Goal: Task Accomplishment & Management: Manage account settings

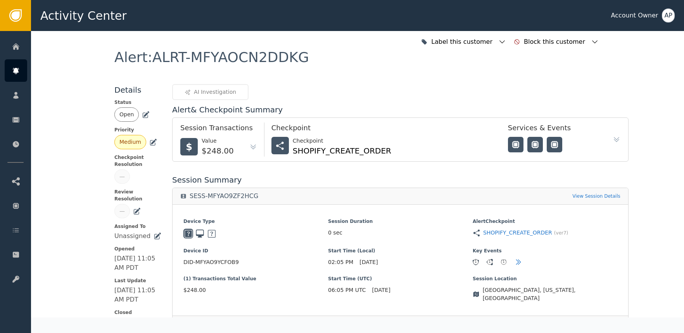
scroll to position [166, 0]
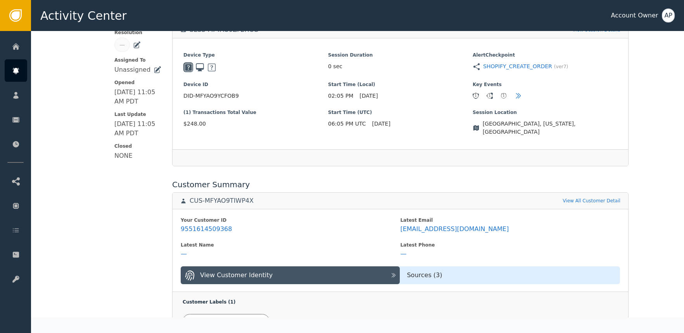
drag, startPoint x: 468, startPoint y: 224, endPoint x: 475, endPoint y: 222, distance: 6.8
click at [470, 224] on span "[EMAIL_ADDRESS][DOMAIN_NAME]" at bounding box center [509, 228] width 219 height 9
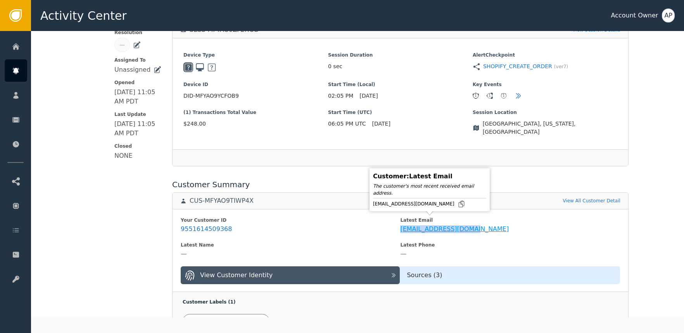
drag, startPoint x: 464, startPoint y: 221, endPoint x: 391, endPoint y: 222, distance: 72.9
click at [400, 224] on span "[EMAIL_ADDRESS][DOMAIN_NAME]" at bounding box center [509, 228] width 219 height 9
copy div "[EMAIL_ADDRESS][DOMAIN_NAME]"
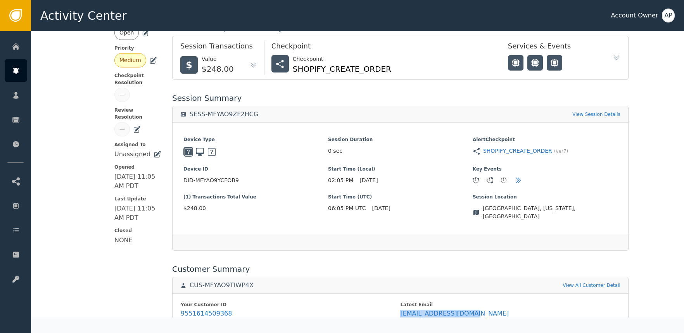
scroll to position [80, 0]
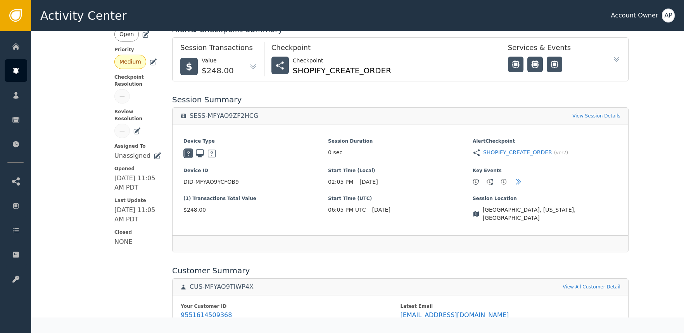
click at [142, 38] on div "Open" at bounding box center [137, 34] width 47 height 14
click at [142, 36] on icon at bounding box center [146, 35] width 8 height 8
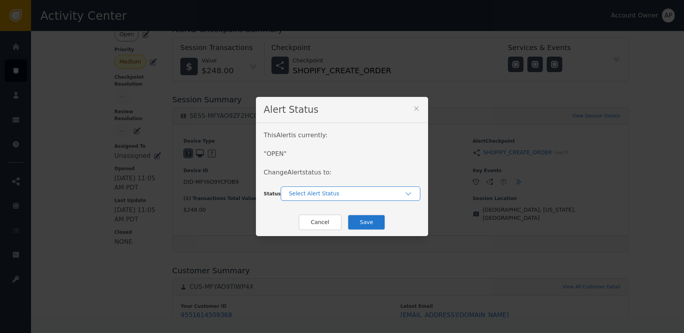
drag, startPoint x: 340, startPoint y: 189, endPoint x: 341, endPoint y: 193, distance: 4.0
click at [340, 189] on div "Select Alert Status" at bounding box center [350, 193] width 139 height 14
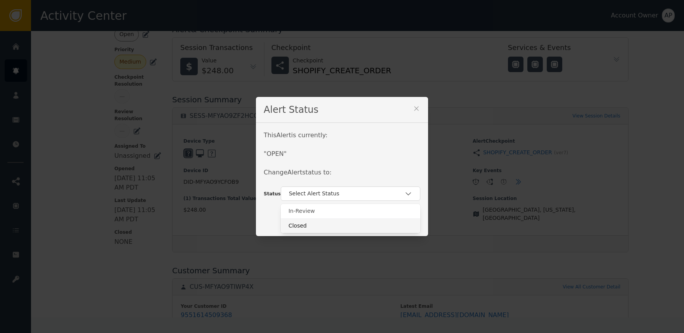
click at [336, 228] on div "Closed" at bounding box center [350, 226] width 124 height 8
click at [356, 224] on button "Save" at bounding box center [366, 222] width 38 height 16
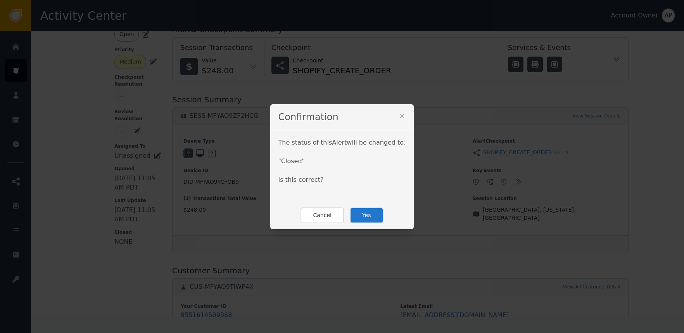
click at [353, 214] on button "Yes" at bounding box center [367, 215] width 34 height 16
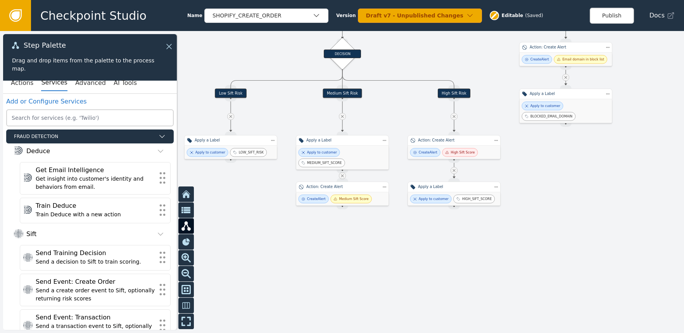
scroll to position [263, 0]
